Goal: Task Accomplishment & Management: Manage account settings

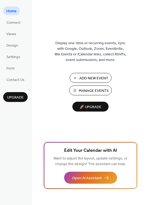
click at [94, 81] on span "Add New Event" at bounding box center [93, 79] width 29 height 6
drag, startPoint x: 91, startPoint y: 91, endPoint x: 86, endPoint y: 92, distance: 5.6
click at [86, 92] on span "Manage Events" at bounding box center [94, 91] width 30 height 6
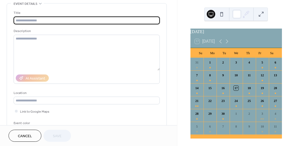
scroll to position [19, 0]
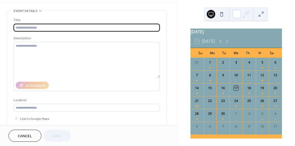
click at [33, 28] on input "text" at bounding box center [87, 28] width 146 height 8
type input "*"
click at [225, 45] on icon at bounding box center [227, 41] width 6 height 6
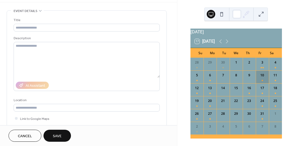
click at [259, 82] on div "10" at bounding box center [262, 76] width 13 height 13
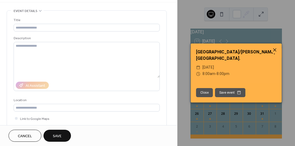
click at [276, 53] on icon at bounding box center [274, 50] width 6 height 6
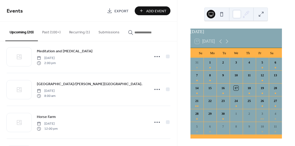
scroll to position [279, 0]
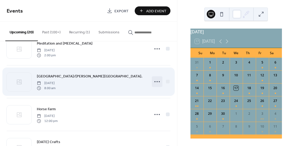
click at [156, 82] on icon at bounding box center [157, 81] width 9 height 9
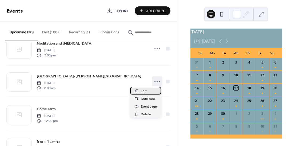
click at [147, 92] on div "Edit" at bounding box center [145, 91] width 31 height 8
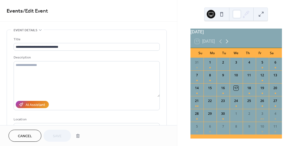
click at [228, 43] on icon at bounding box center [227, 41] width 6 height 6
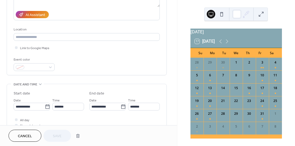
scroll to position [109, 0]
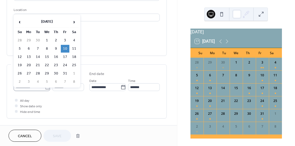
click at [46, 86] on body "**********" at bounding box center [147, 73] width 295 height 146
click at [47, 73] on td "29" at bounding box center [47, 74] width 9 height 8
type input "**********"
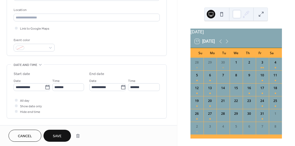
click at [55, 133] on span "Save" at bounding box center [57, 136] width 9 height 6
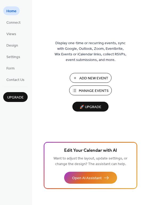
click at [93, 89] on span "Manage Events" at bounding box center [94, 91] width 30 height 6
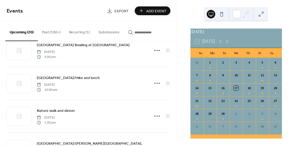
scroll to position [508, 0]
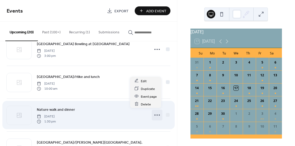
click at [155, 114] on icon at bounding box center [157, 115] width 9 height 9
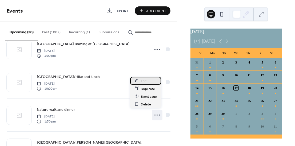
click at [143, 82] on span "Edit" at bounding box center [144, 81] width 6 height 6
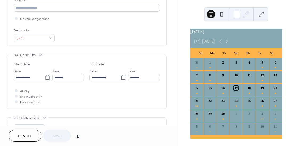
scroll to position [135, 0]
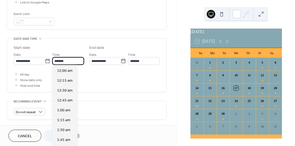
click at [79, 61] on input "*******" at bounding box center [68, 61] width 32 height 8
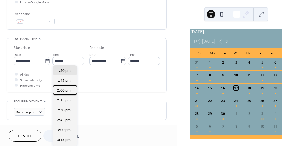
click at [70, 89] on span "2:00 pm" at bounding box center [64, 90] width 14 height 6
type input "*******"
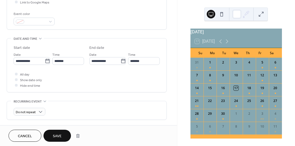
click at [63, 135] on button "Save" at bounding box center [56, 136] width 27 height 12
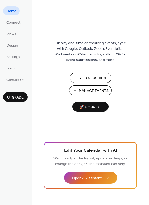
click at [86, 90] on span "Manage Events" at bounding box center [94, 91] width 30 height 6
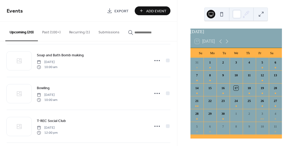
scroll to position [107, 0]
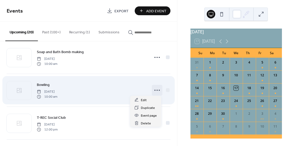
click at [156, 89] on icon at bounding box center [157, 90] width 9 height 9
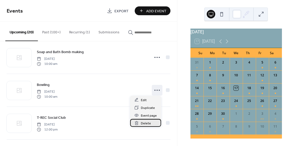
click at [148, 121] on span "Delete" at bounding box center [146, 123] width 10 height 6
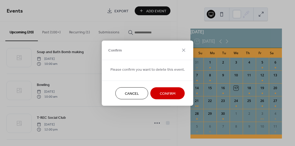
click at [166, 94] on span "Confirm" at bounding box center [168, 94] width 16 height 6
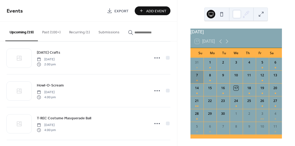
scroll to position [292, 0]
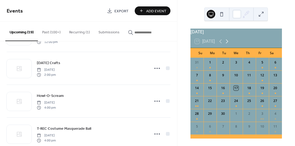
click at [227, 45] on icon at bounding box center [227, 41] width 6 height 6
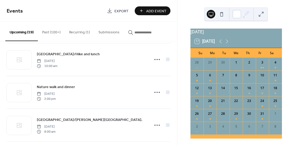
scroll to position [532, 0]
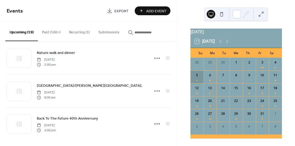
click at [201, 83] on div "5" at bounding box center [196, 76] width 13 height 13
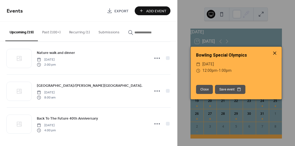
click at [276, 53] on icon at bounding box center [274, 53] width 6 height 6
